Goal: Information Seeking & Learning: Learn about a topic

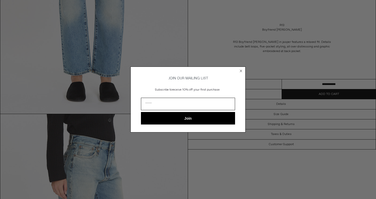
click at [240, 71] on circle "Close dialog" at bounding box center [241, 71] width 5 height 5
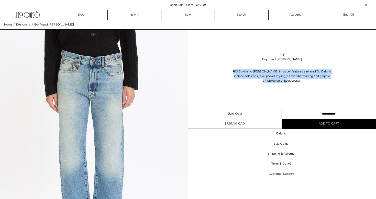
drag, startPoint x: 235, startPoint y: 72, endPoint x: 289, endPoint y: 82, distance: 55.3
click at [289, 82] on span "R13 Boyfriend [PERSON_NAME] in jasper features a relaxed fit. Details include b…" at bounding box center [282, 76] width 98 height 13
click at [298, 70] on span "R13 Boyfriend [PERSON_NAME] in jasper features a relaxed fit. Details include b…" at bounding box center [282, 76] width 98 height 13
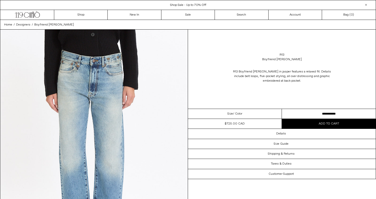
drag, startPoint x: 286, startPoint y: 71, endPoint x: 288, endPoint y: 81, distance: 9.4
click at [289, 82] on span "R13 Boyfriend [PERSON_NAME] in jasper features a relaxed fit. Details include b…" at bounding box center [282, 76] width 98 height 13
drag, startPoint x: 286, startPoint y: 71, endPoint x: 299, endPoint y: 78, distance: 14.7
click at [299, 78] on p "R13 Boyfriend [PERSON_NAME] in jasper features a relaxed fit. Details include b…" at bounding box center [282, 76] width 102 height 19
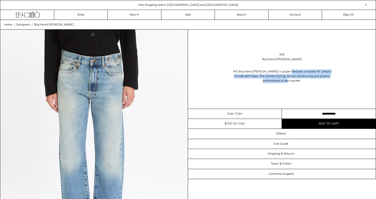
drag, startPoint x: 289, startPoint y: 82, endPoint x: 285, endPoint y: 73, distance: 9.8
click at [285, 73] on span "R13 Boyfriend [PERSON_NAME] in jasper features a relaxed fit. Details include b…" at bounding box center [282, 76] width 98 height 13
copy span "a relaxed fit. Details include belt loops, five-pocket styling, all over distre…"
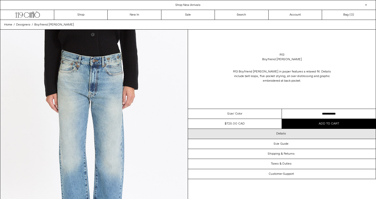
click at [261, 132] on div "Details" at bounding box center [282, 134] width 188 height 10
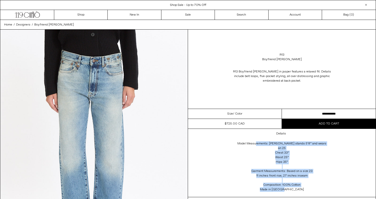
drag, startPoint x: 244, startPoint y: 142, endPoint x: 297, endPoint y: 186, distance: 69.2
click at [298, 186] on div "Model Measurements: [PERSON_NAME] stands 5’8” and wears an 25 Chest 33” Waist 2…" at bounding box center [282, 168] width 102 height 58
copy div "Model Measurements: [PERSON_NAME] stands 5’8” and wears an 25 Chest 33” Waist 2…"
click at [281, 156] on div "Model Measurements: [PERSON_NAME] stands 5’8” and wears an 25 Chest 33” Waist 2…" at bounding box center [282, 168] width 102 height 58
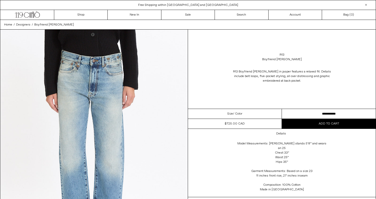
drag, startPoint x: 253, startPoint y: 166, endPoint x: 307, endPoint y: 171, distance: 54.9
click at [307, 171] on div "Model Measurements: [PERSON_NAME] stands 5’8” and wears an 25 Chest 33” Waist 2…" at bounding box center [282, 168] width 102 height 58
copy div "Garment Measurements: Based on a size 23 11 inches front rise, 27 inches inseam"
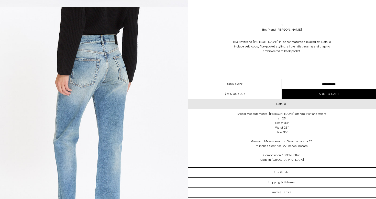
scroll to position [554, 0]
